Goal: Find contact information: Find contact information

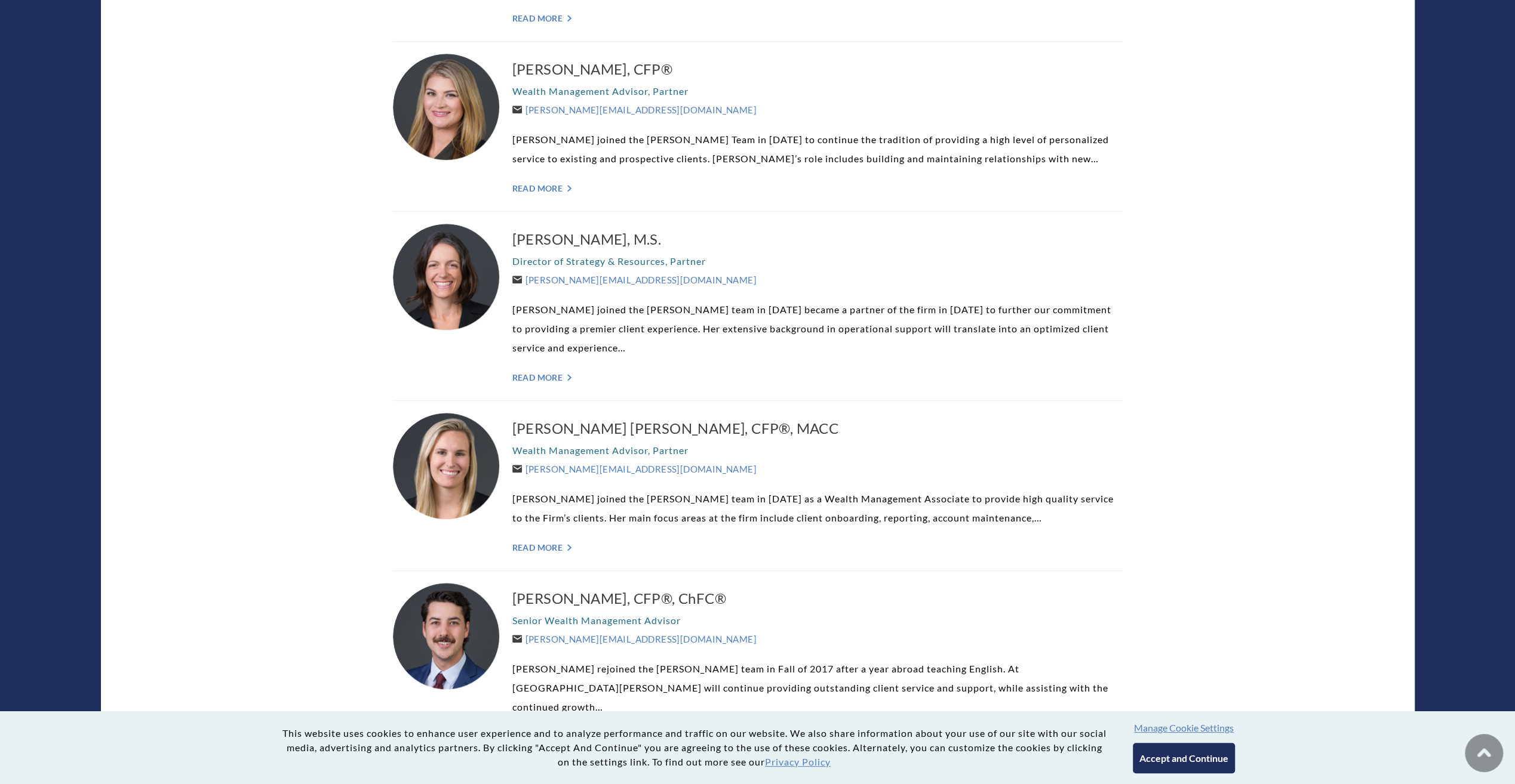
scroll to position [597, 0]
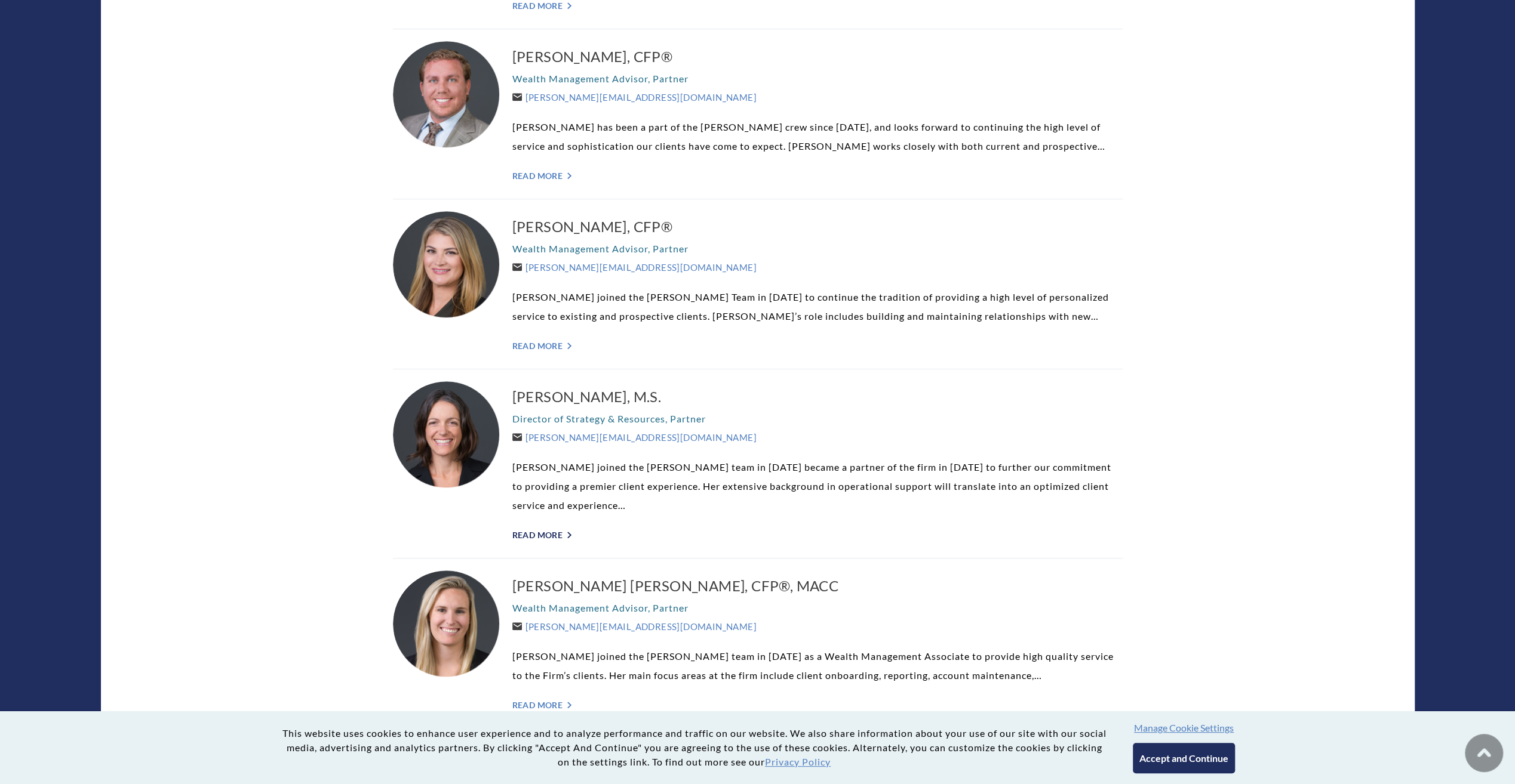
click at [566, 533] on link "Read More ">" at bounding box center [817, 535] width 610 height 10
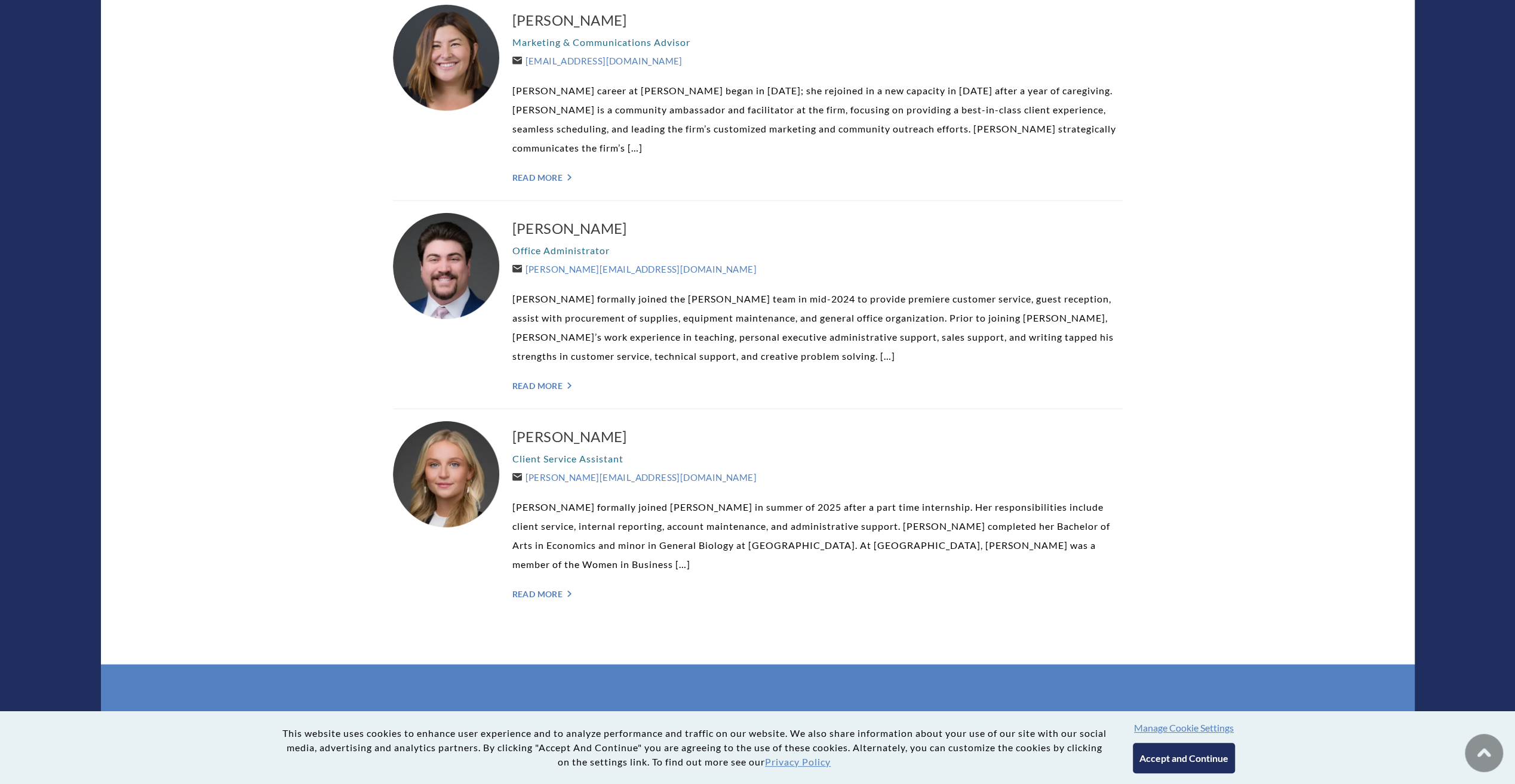
scroll to position [3109, 0]
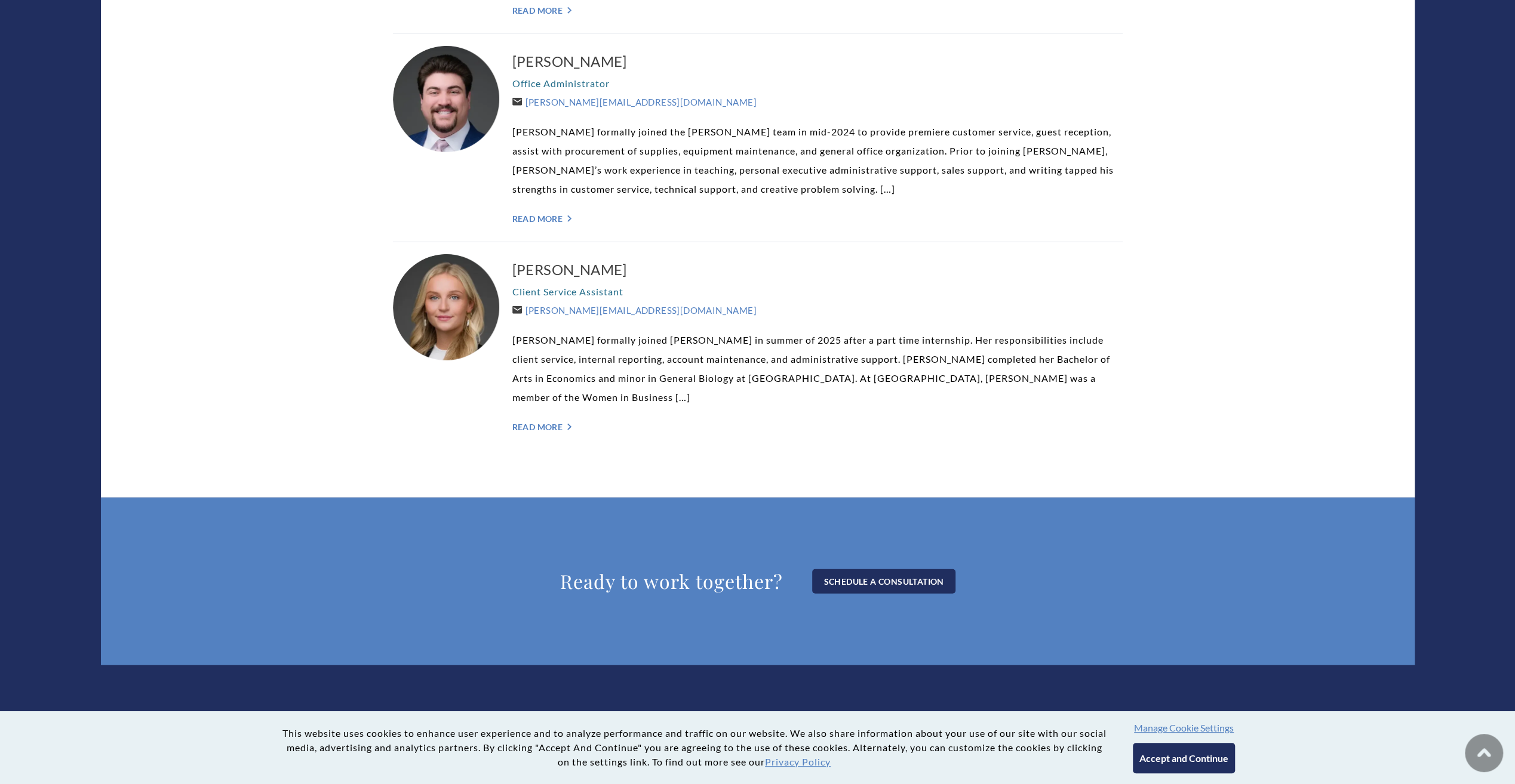
click at [1207, 762] on button "Accept and Continue" at bounding box center [1183, 758] width 102 height 30
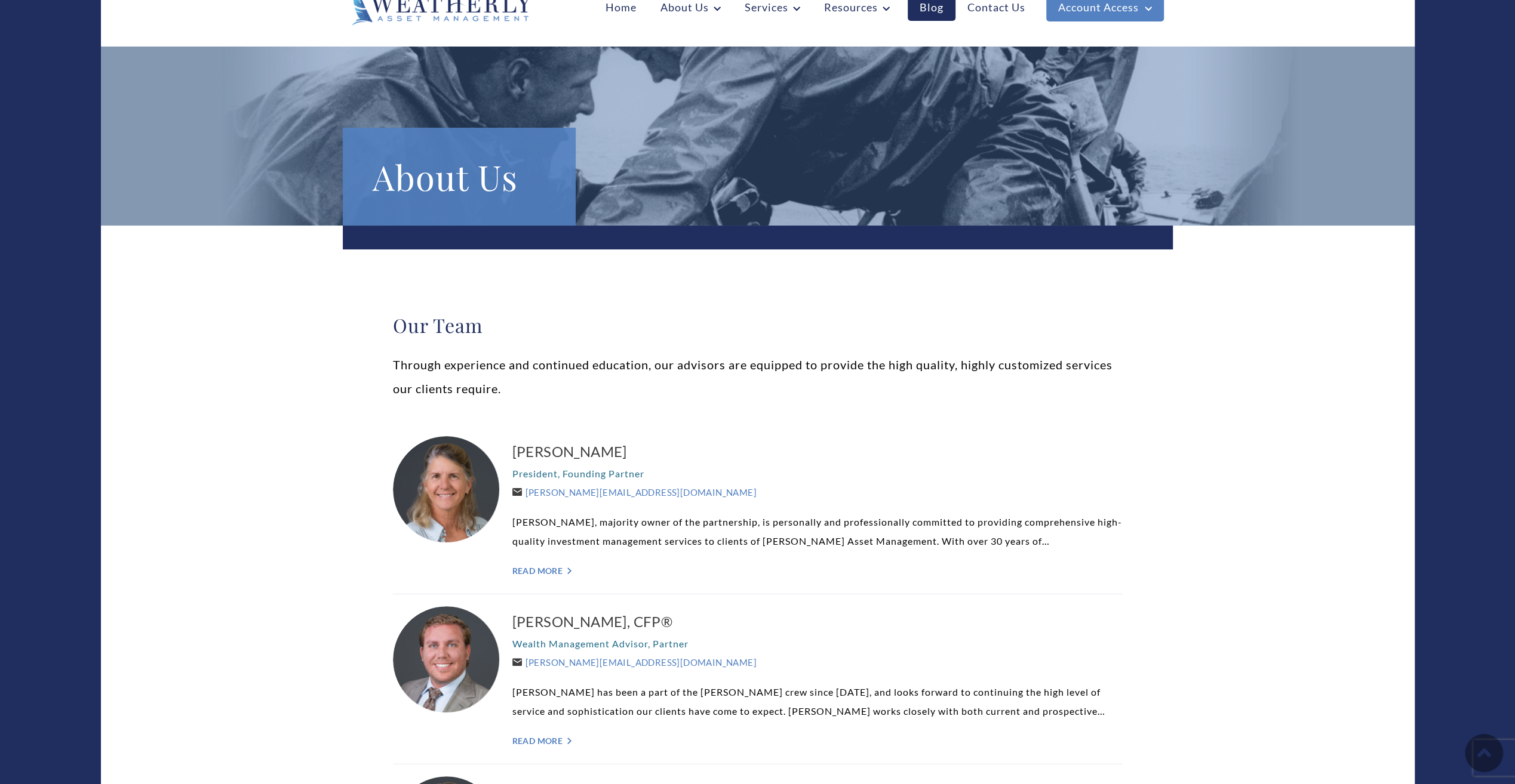
scroll to position [0, 0]
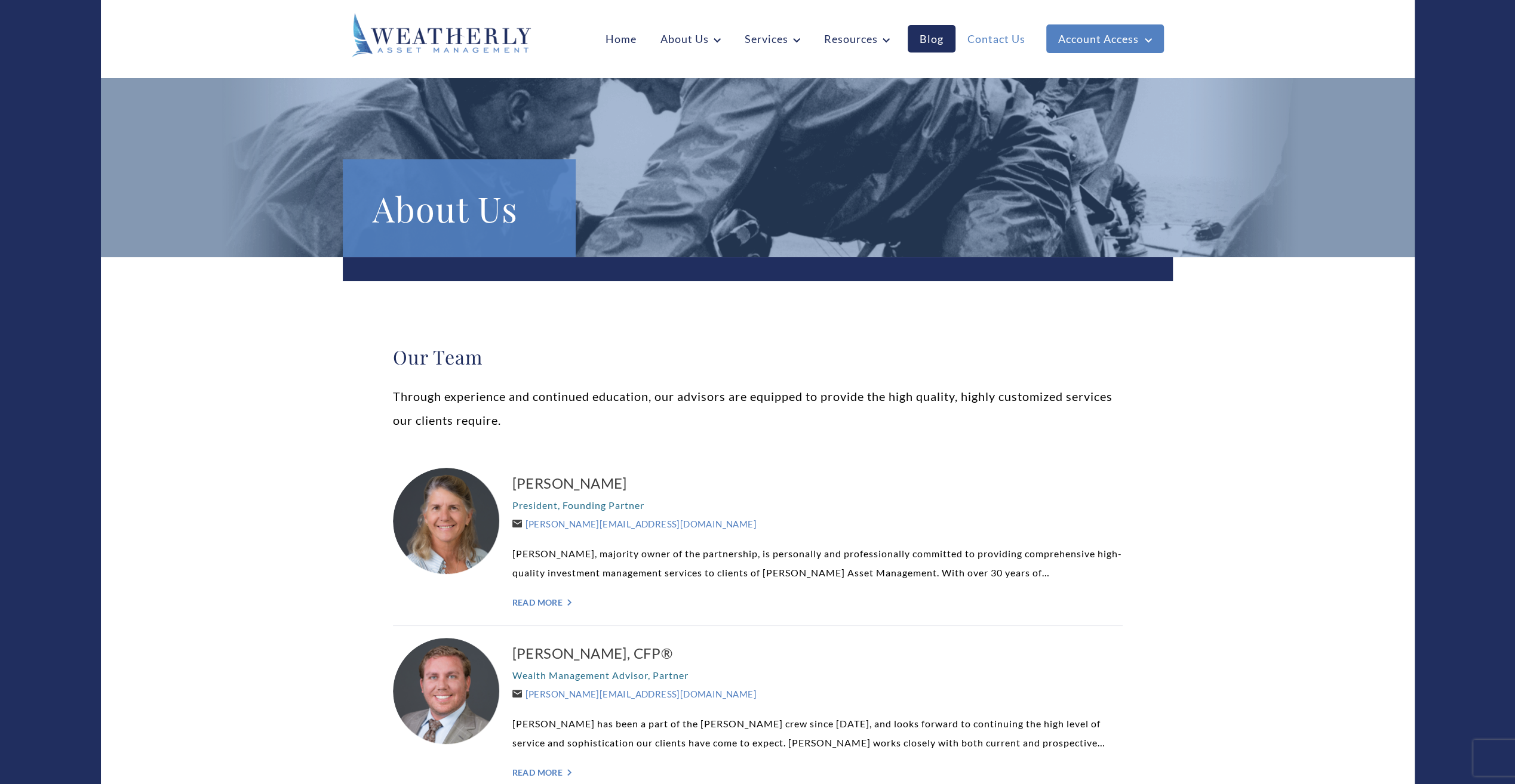
click at [998, 34] on link "Contact Us" at bounding box center [996, 38] width 82 height 27
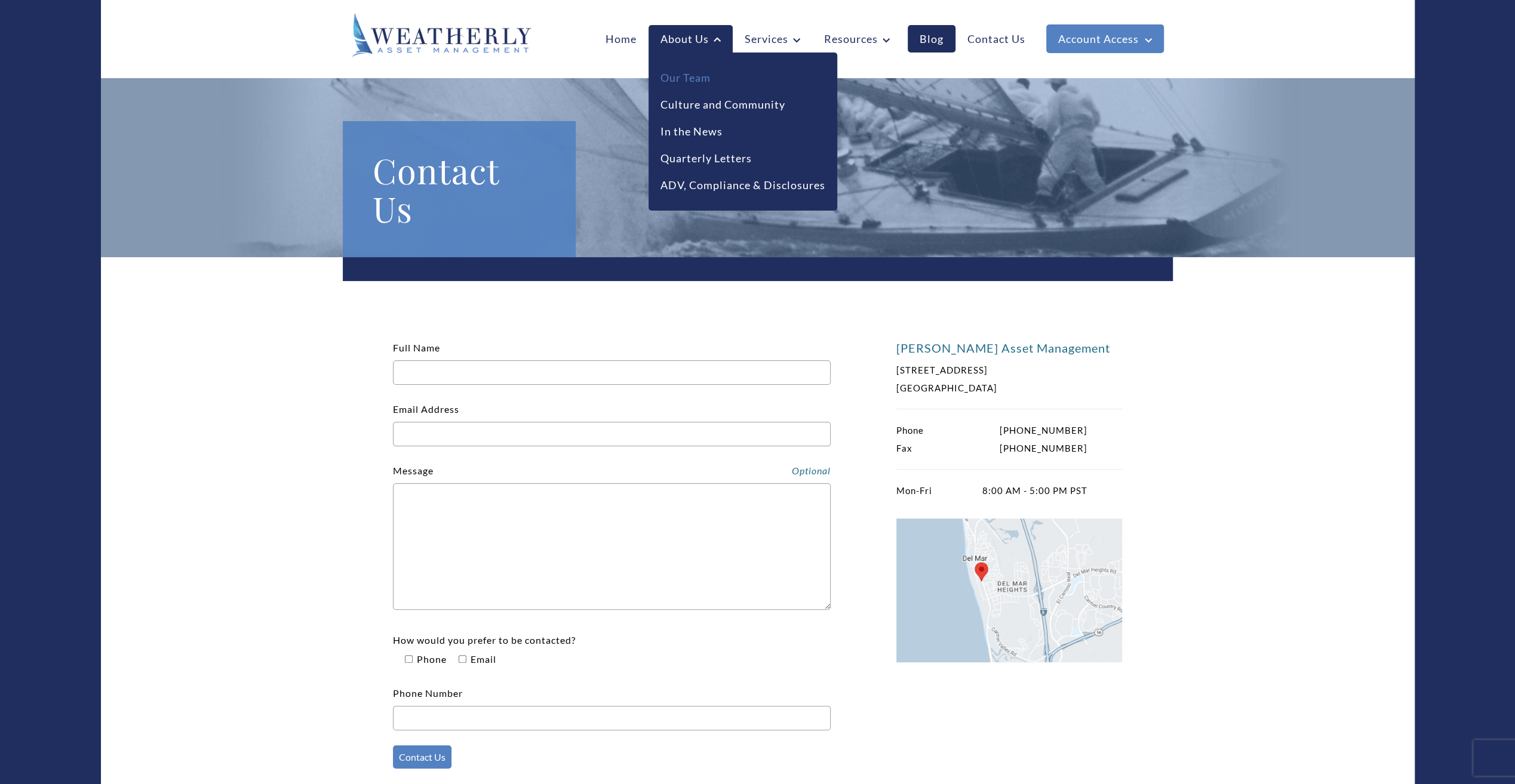
click at [674, 78] on link "Our Team" at bounding box center [685, 78] width 50 height 16
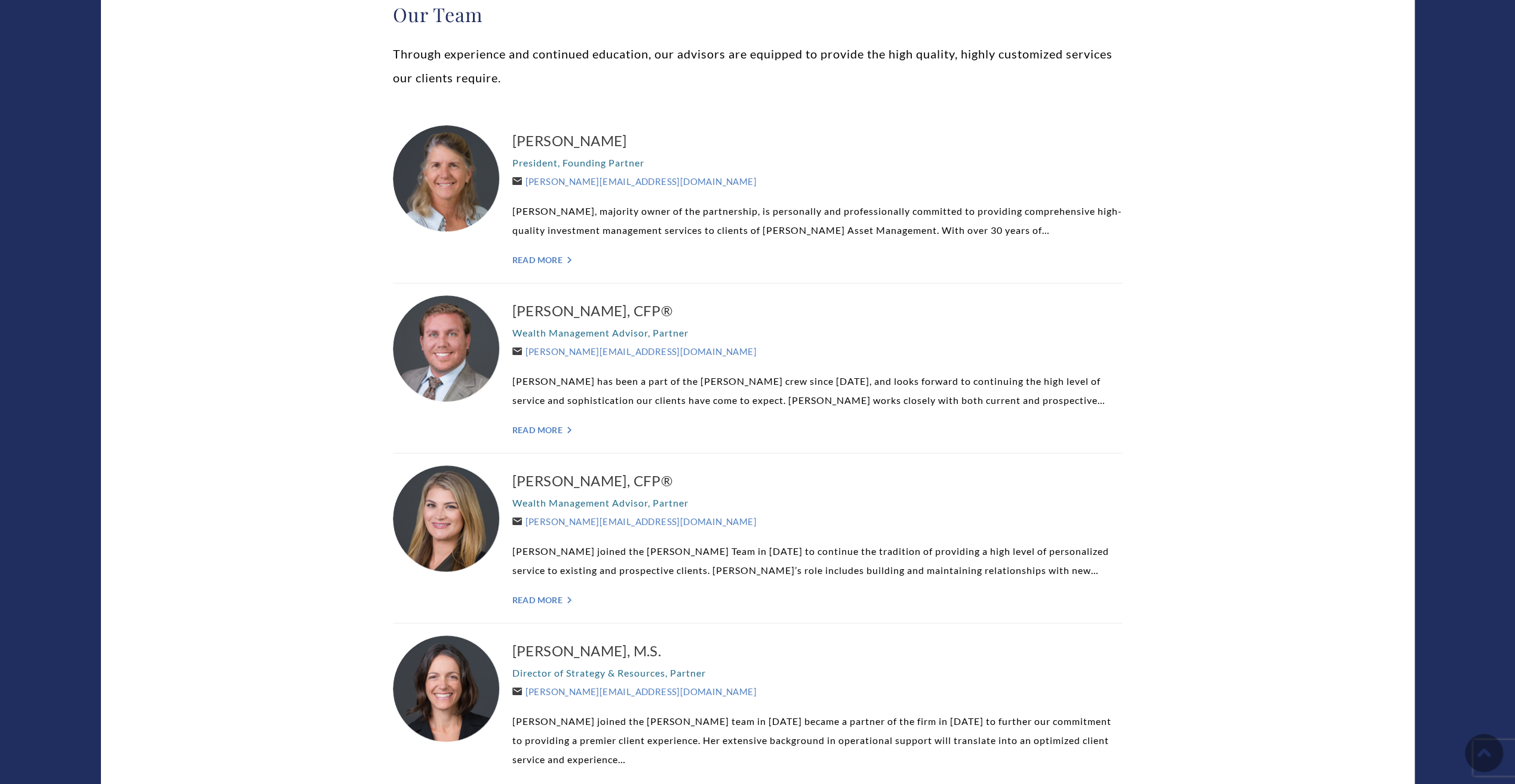
scroll to position [418, 0]
